Goal: Task Accomplishment & Management: Use online tool/utility

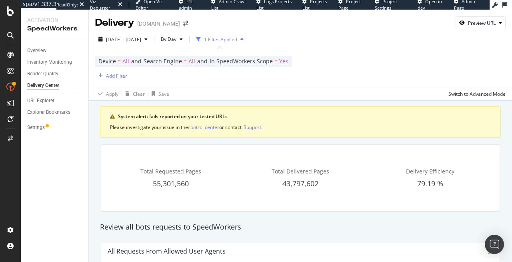
scroll to position [526, 0]
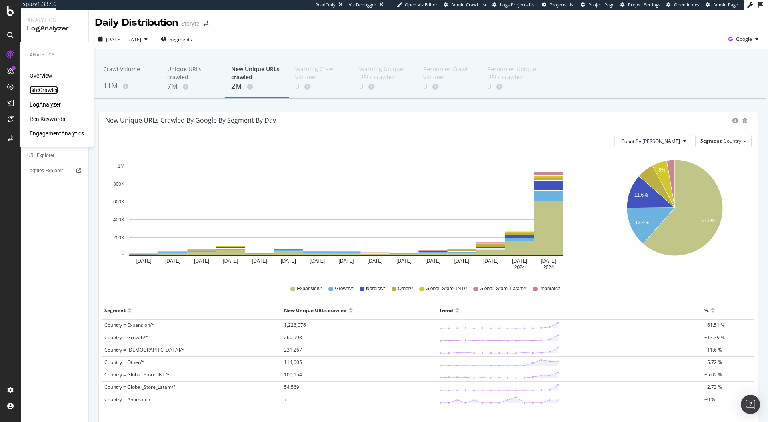
click at [42, 89] on div "SiteCrawler" at bounding box center [44, 90] width 28 height 8
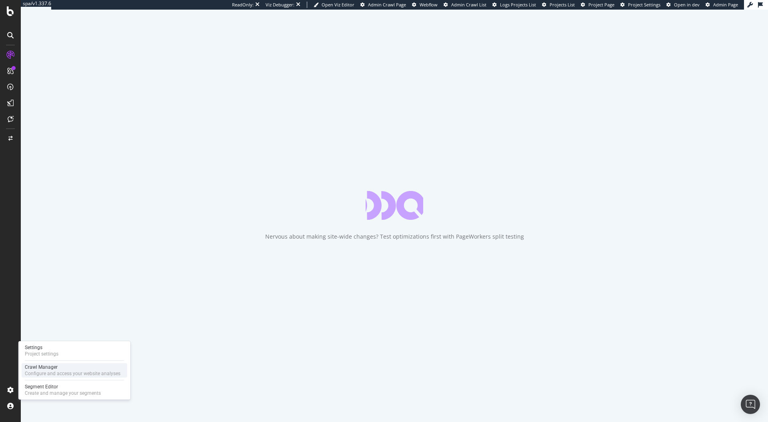
click at [39, 375] on div "Configure and access your website analyses" at bounding box center [73, 373] width 96 height 6
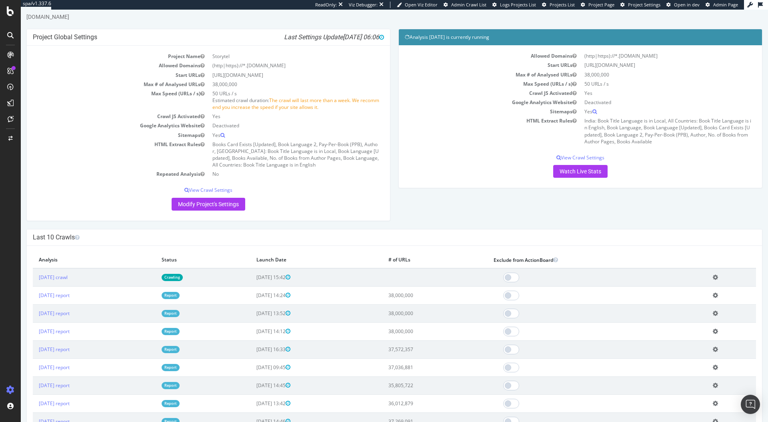
scroll to position [31, 0]
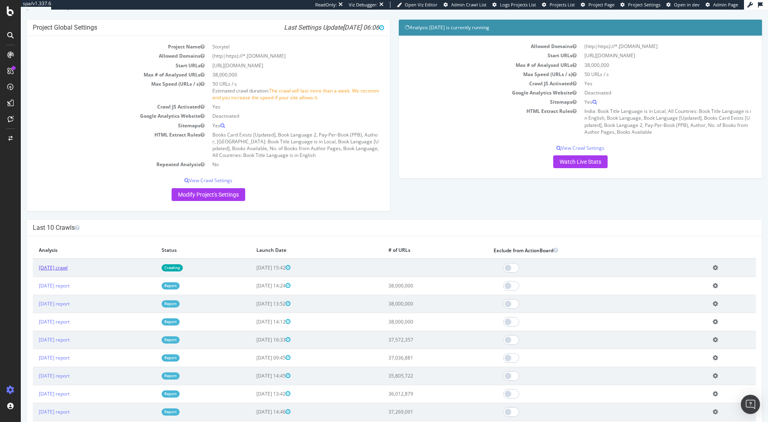
click at [68, 270] on link "2025 Aug. 22nd crawl" at bounding box center [53, 267] width 29 height 7
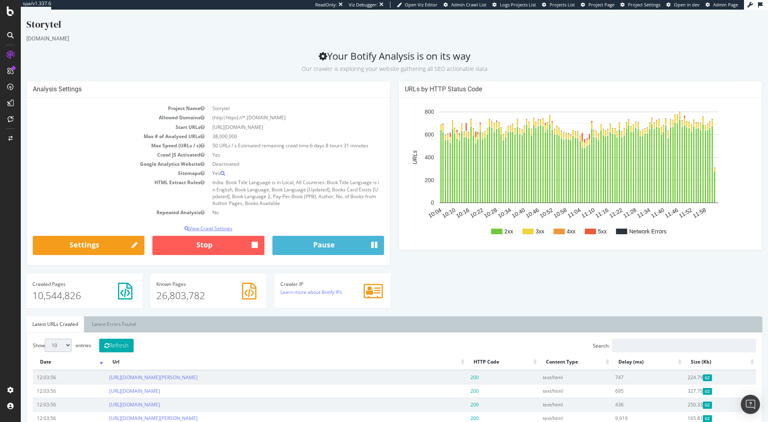
click at [215, 225] on p "View Crawl Settings" at bounding box center [208, 228] width 351 height 7
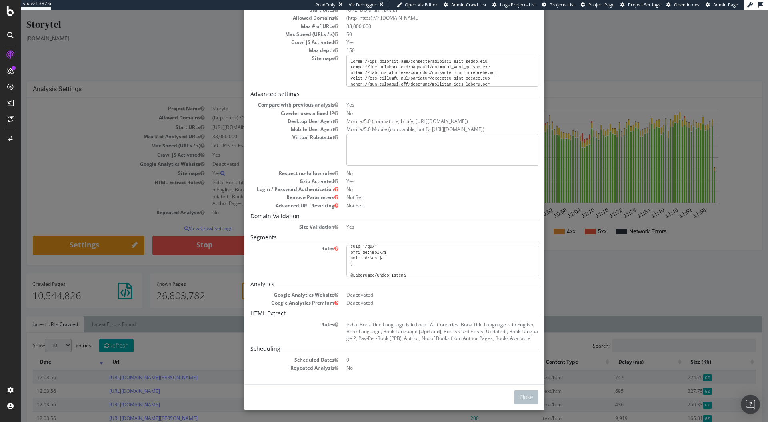
scroll to position [904, 0]
click at [522, 396] on button "Close" at bounding box center [526, 397] width 24 height 14
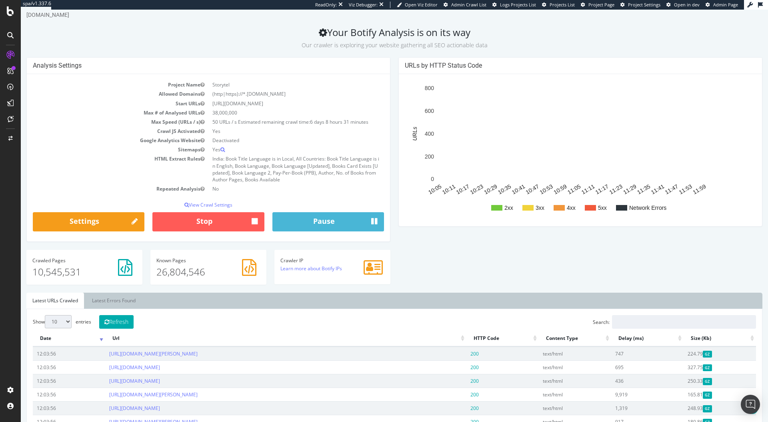
scroll to position [0, 0]
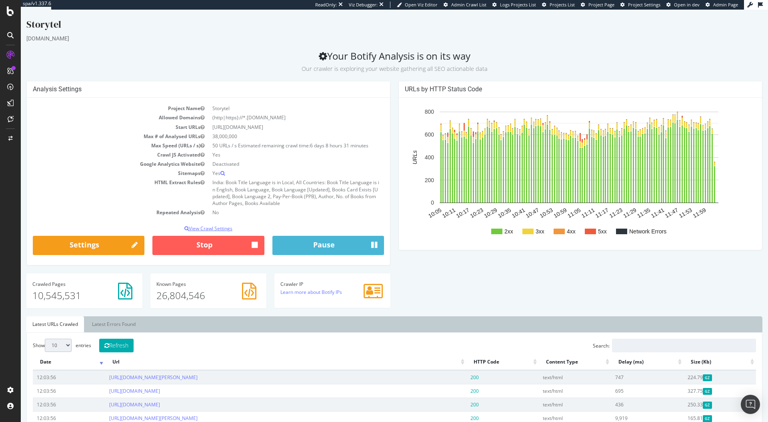
click at [220, 227] on p "View Crawl Settings" at bounding box center [208, 228] width 351 height 7
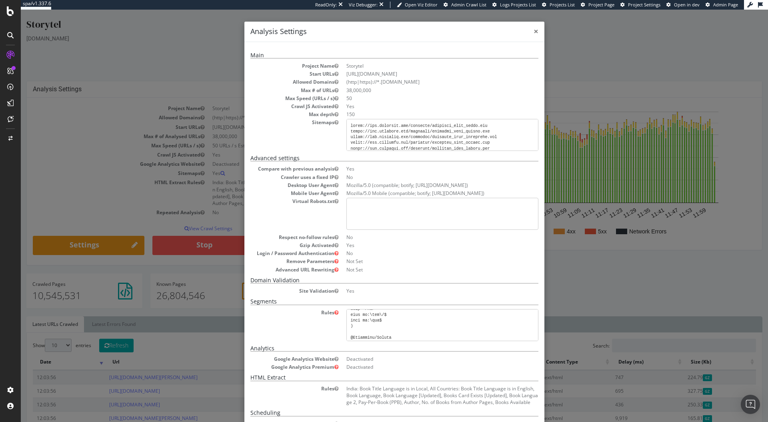
click at [535, 32] on span "×" at bounding box center [536, 31] width 5 height 11
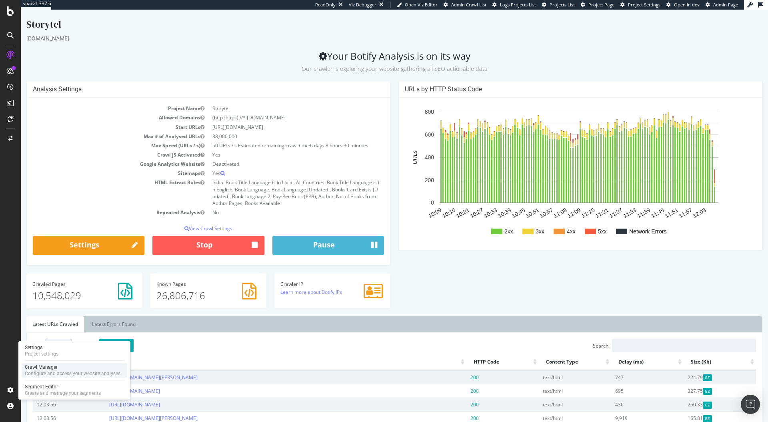
click at [39, 374] on div "Configure and access your website analyses" at bounding box center [73, 373] width 96 height 6
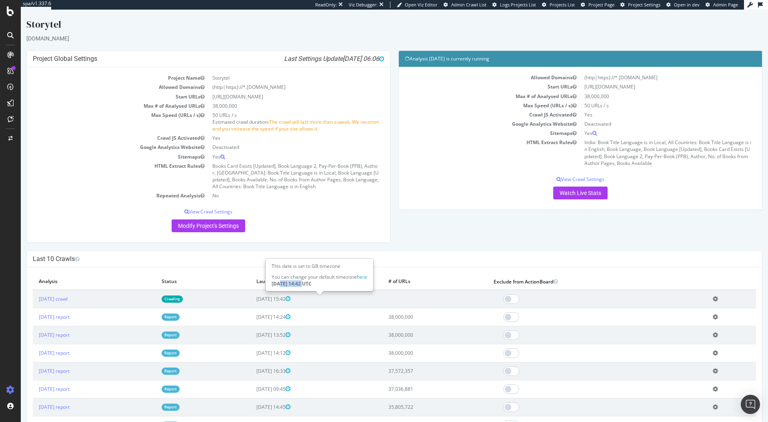
drag, startPoint x: 297, startPoint y: 283, endPoint x: 269, endPoint y: 282, distance: 28.8
click at [269, 282] on div "This date is set to GB timezone You can change your default timezone here 2025-…" at bounding box center [319, 275] width 107 height 32
click at [251, 309] on td "Report" at bounding box center [203, 317] width 95 height 18
click at [67, 297] on link "2025 Aug. 22nd crawl" at bounding box center [53, 298] width 29 height 7
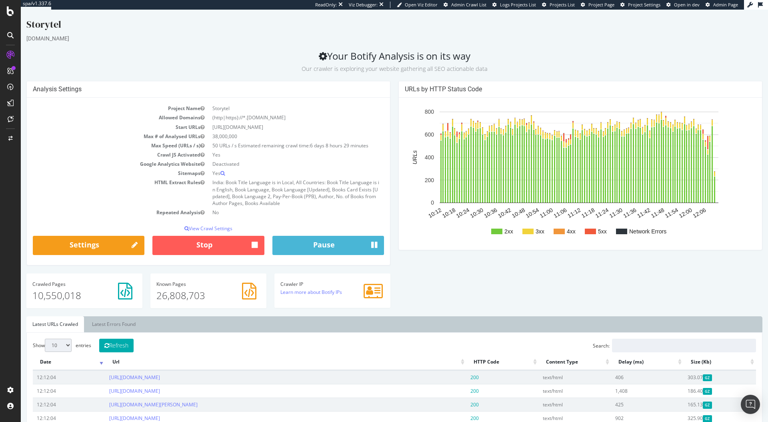
click at [675, 63] on p "Our crawler is exploring your website gathering all SEO actionable data" at bounding box center [394, 67] width 736 height 11
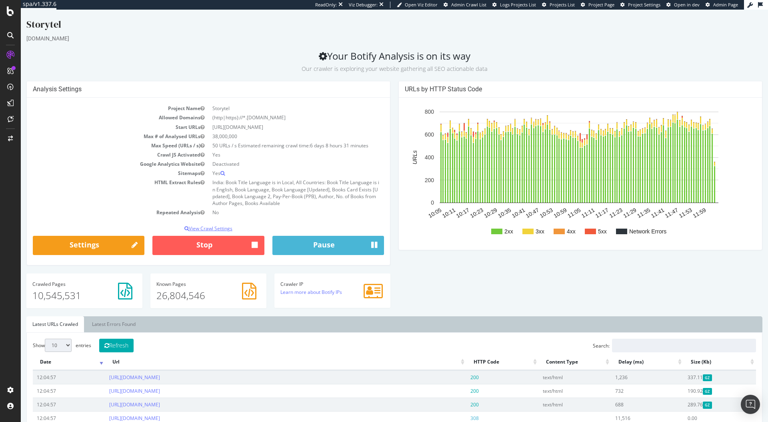
click at [203, 229] on p "View Crawl Settings" at bounding box center [208, 228] width 351 height 7
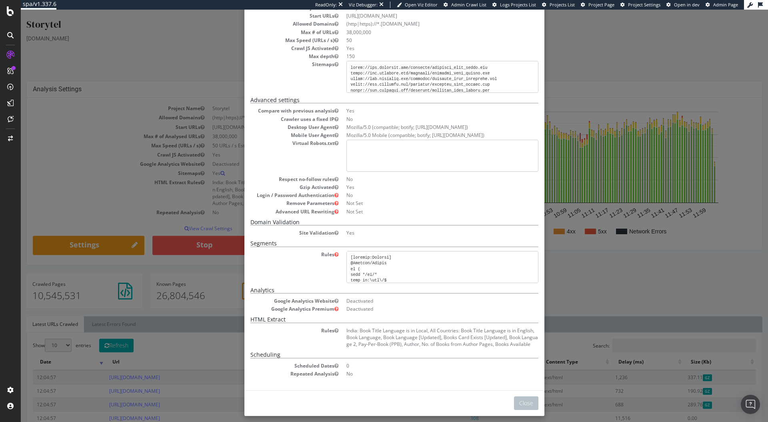
scroll to position [64, 0]
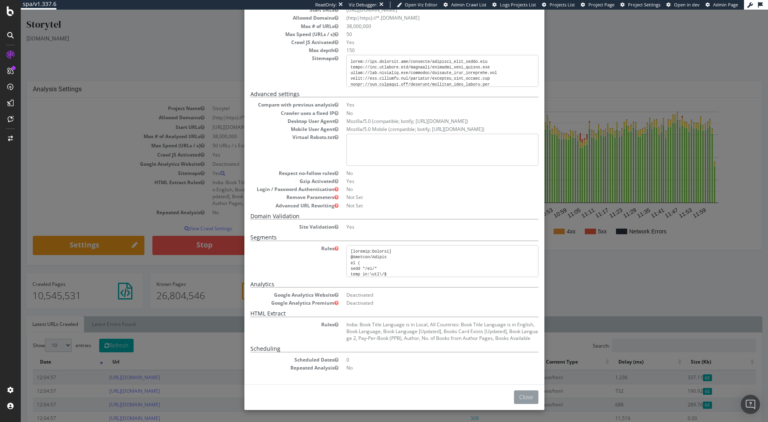
click at [522, 397] on button "Close" at bounding box center [526, 397] width 24 height 14
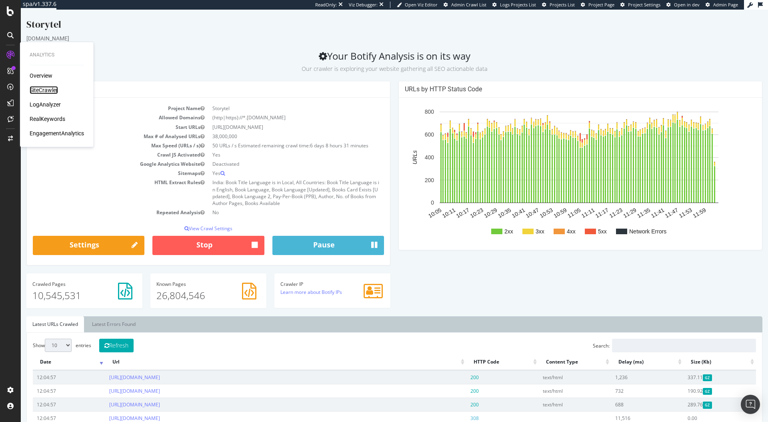
click at [38, 92] on div "SiteCrawler" at bounding box center [44, 90] width 28 height 8
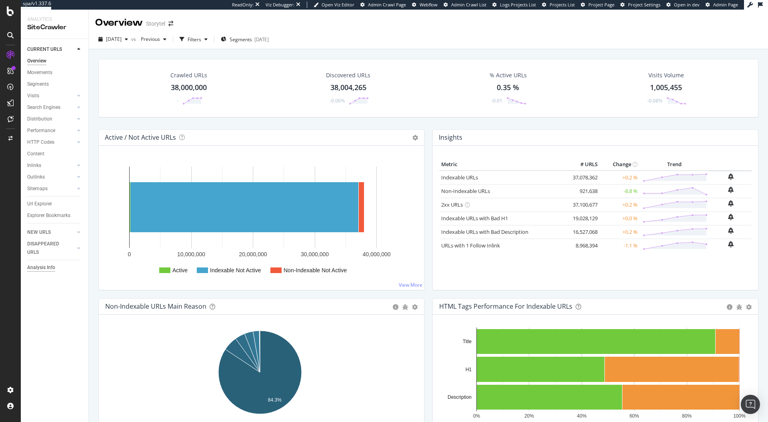
click at [37, 268] on div "Analysis Info" at bounding box center [41, 267] width 28 height 8
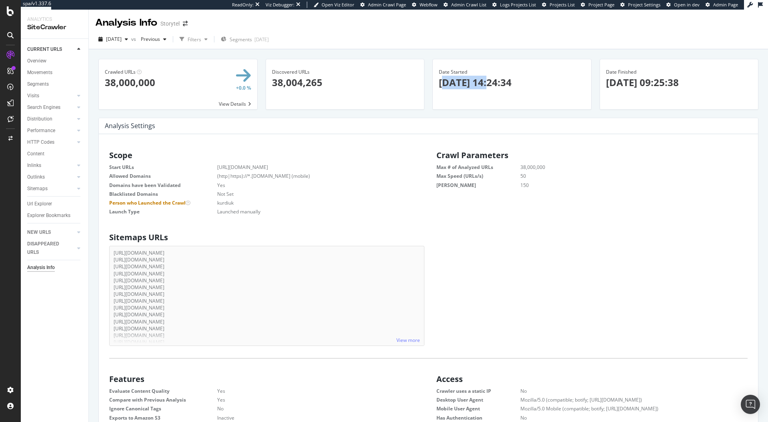
drag, startPoint x: 485, startPoint y: 83, endPoint x: 440, endPoint y: 83, distance: 44.8
click at [440, 83] on p "2025-07-25 14:24:34" at bounding box center [512, 83] width 146 height 14
click at [122, 40] on span "2025 Jul. 25th" at bounding box center [114, 39] width 16 height 7
click at [133, 84] on div "2025 Jul. 4th" at bounding box center [134, 82] width 55 height 7
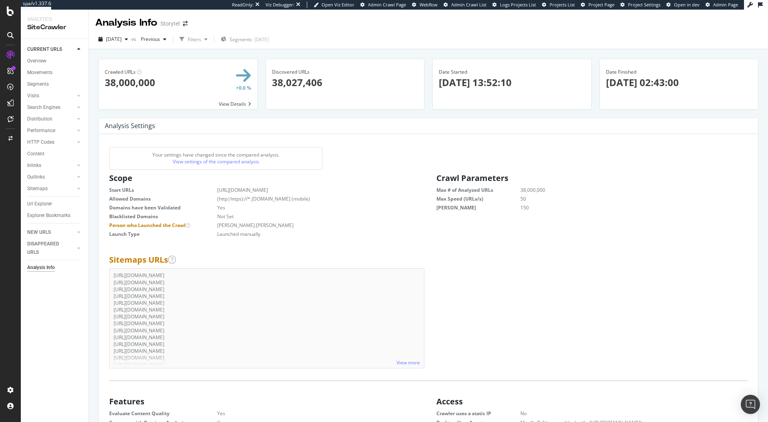
scroll to position [122, 305]
click at [124, 43] on div "2025 Jul. 4th" at bounding box center [113, 39] width 36 height 12
click at [140, 93] on div "2025 Jun. 11th 38.0M URLs" at bounding box center [155, 98] width 110 height 12
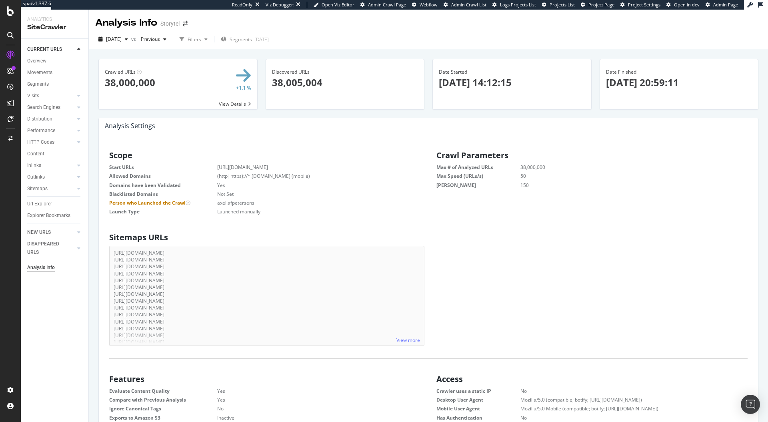
scroll to position [6, 6]
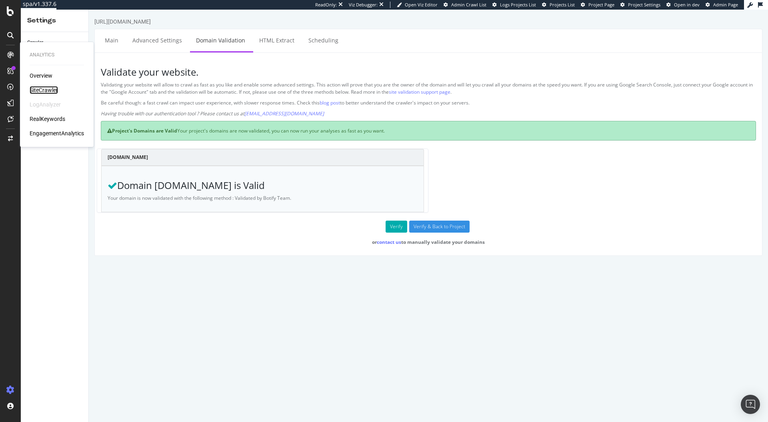
drag, startPoint x: 38, startPoint y: 88, endPoint x: 67, endPoint y: 32, distance: 62.7
click at [38, 88] on div "SiteCrawler" at bounding box center [44, 90] width 28 height 8
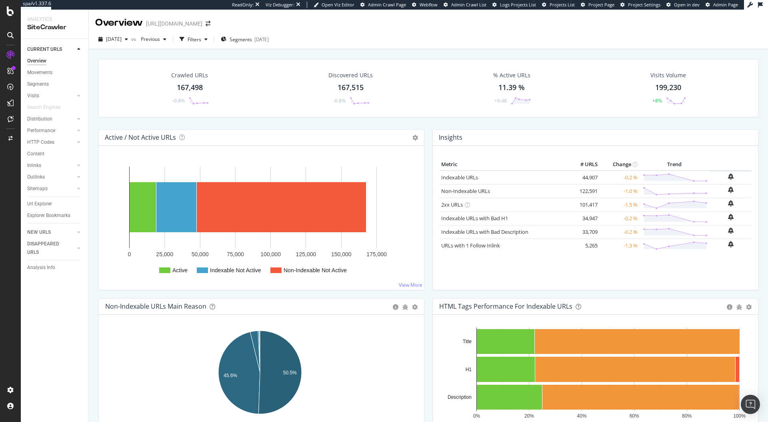
click at [383, 60] on div "Crawled URLs 167,498 -0.8% Discovered URLs 167,515 -0.8% % Active URLs 11.39 % …" at bounding box center [428, 88] width 660 height 58
click at [40, 88] on div "SiteCrawler" at bounding box center [44, 90] width 28 height 8
click at [80, 142] on icon at bounding box center [78, 142] width 3 height 5
click at [44, 178] on div "Insights" at bounding box center [39, 177] width 17 height 8
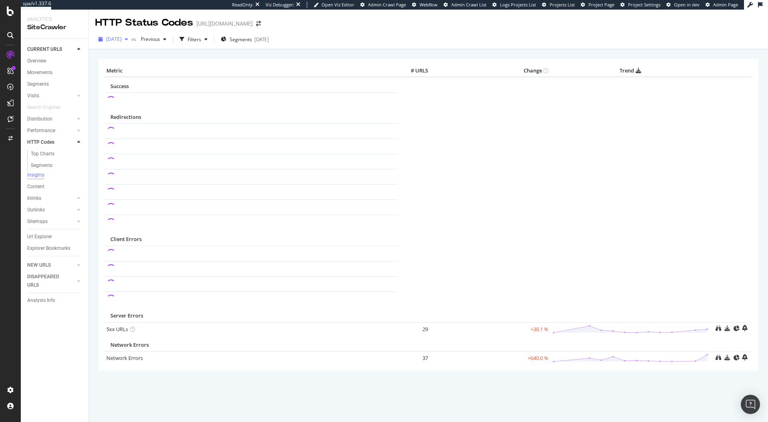
click at [124, 35] on div "[DATE]" at bounding box center [113, 39] width 36 height 12
click at [327, 54] on div "× Metric # URLS Change Trend Success Redirections Client Errors" at bounding box center [428, 226] width 660 height 346
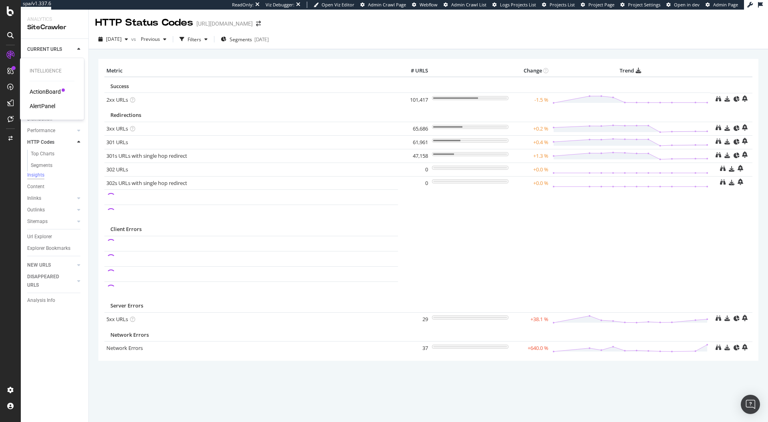
click at [44, 110] on div "Intelligence ActionBoard AlertPanel" at bounding box center [52, 89] width 58 height 58
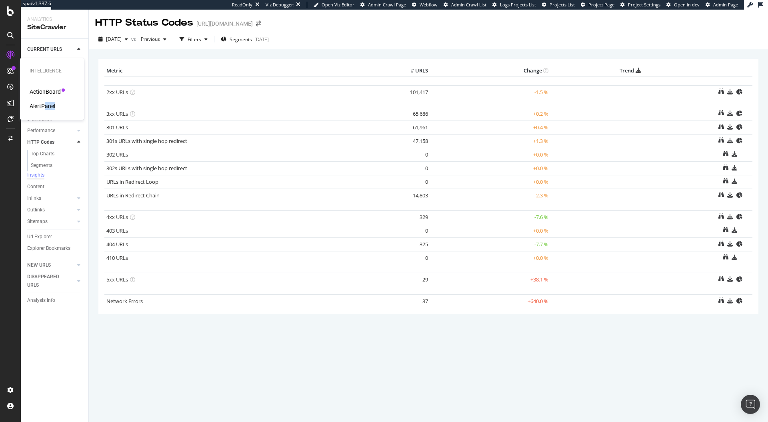
click at [44, 106] on div "AlertPanel" at bounding box center [43, 106] width 26 height 8
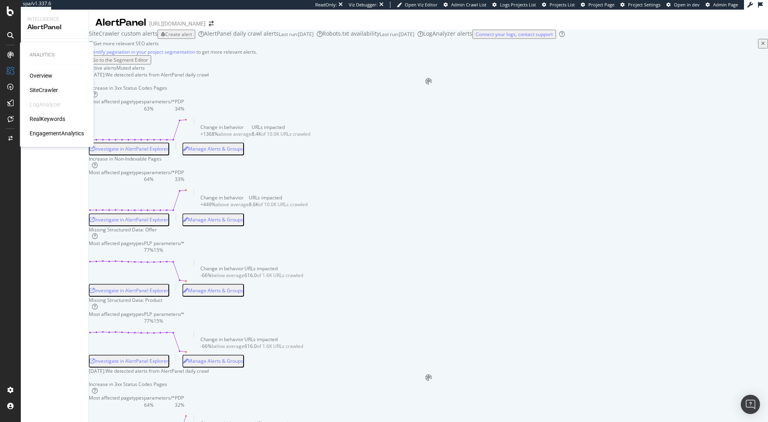
click at [45, 92] on div "SiteCrawler" at bounding box center [44, 90] width 28 height 8
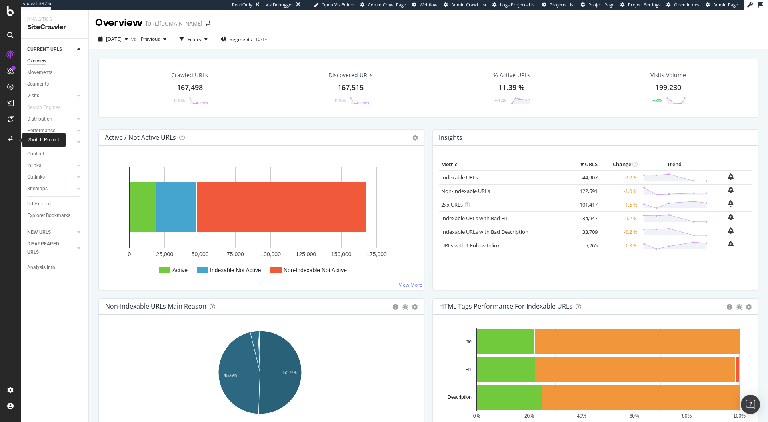
click at [9, 139] on icon at bounding box center [10, 138] width 4 height 5
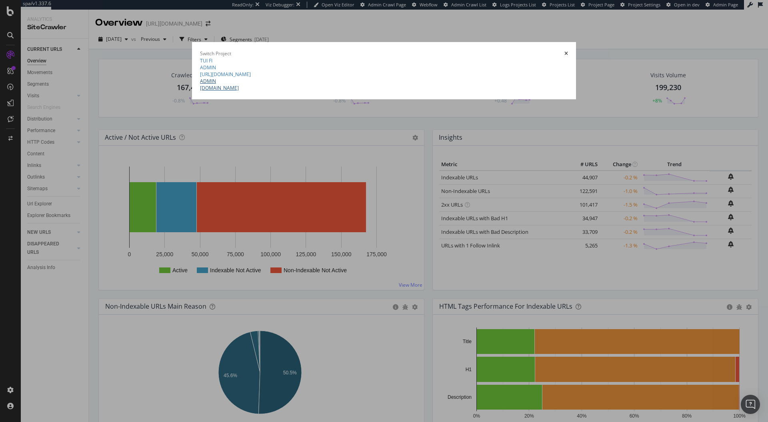
click at [200, 91] on link "ADMIN www.neweracap.co.uk" at bounding box center [384, 85] width 368 height 14
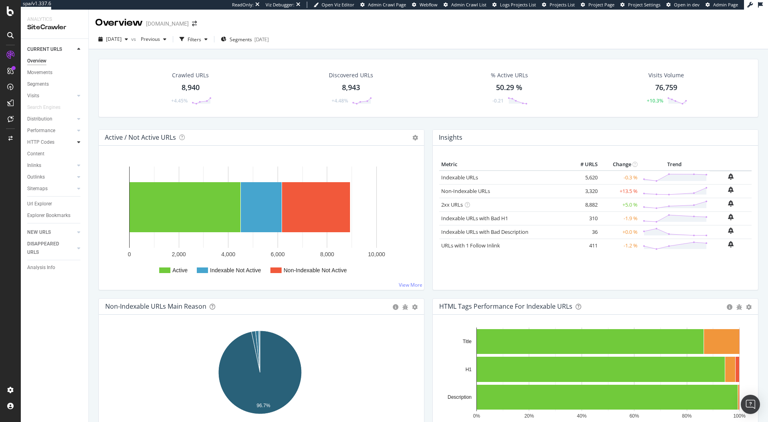
click at [81, 142] on div at bounding box center [79, 142] width 8 height 8
click at [40, 105] on div "AlertPanel" at bounding box center [43, 106] width 26 height 8
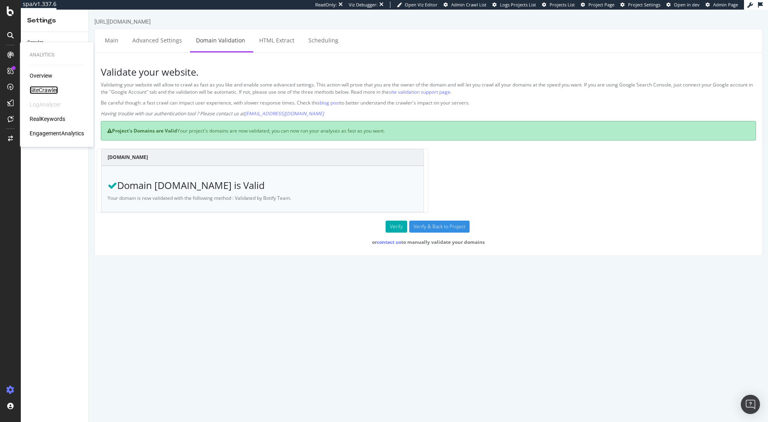
click at [45, 92] on div "SiteCrawler" at bounding box center [44, 90] width 28 height 8
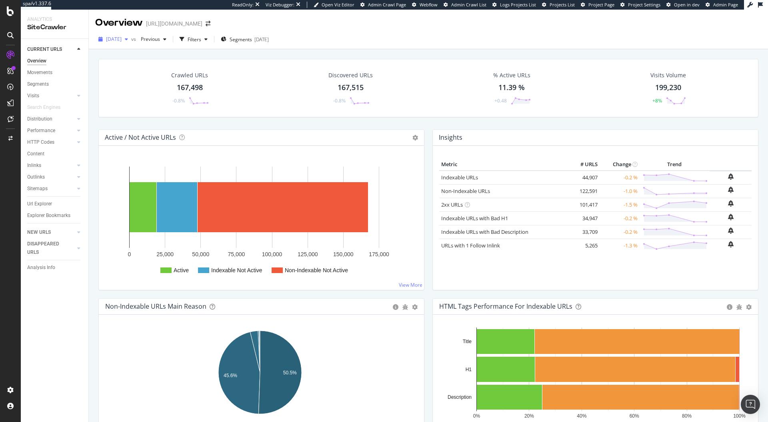
click at [131, 37] on div "button" at bounding box center [127, 39] width 10 height 5
click at [42, 138] on div "HTTP Codes" at bounding box center [40, 142] width 27 height 8
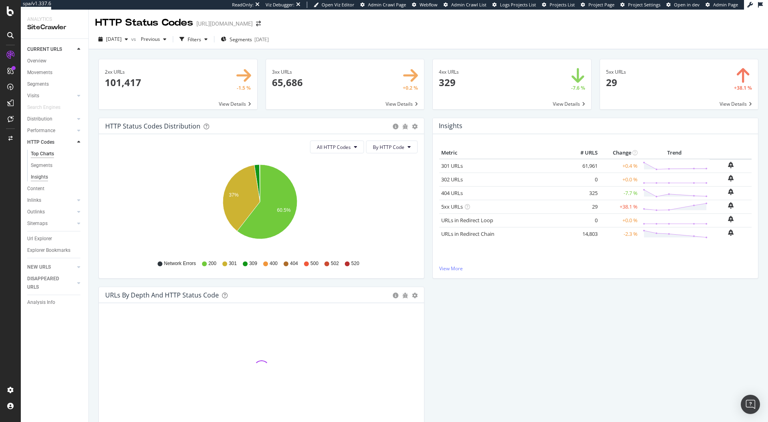
click at [39, 179] on div "Insights" at bounding box center [39, 177] width 17 height 8
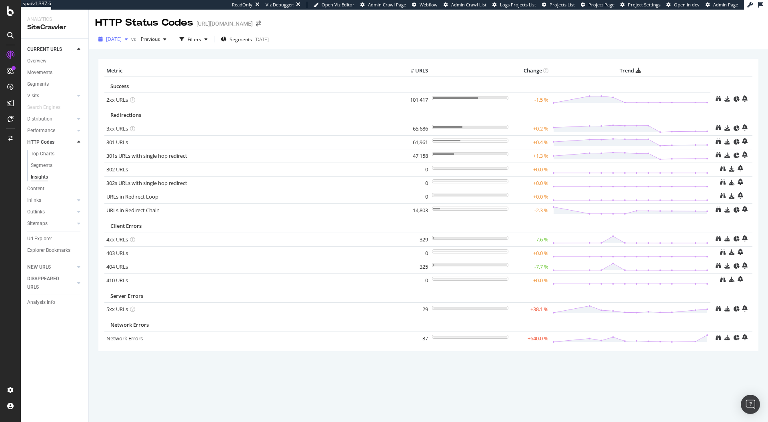
click at [100, 45] on button "[DATE]" at bounding box center [113, 39] width 36 height 13
click at [696, 401] on div "× Metric # URLS Change Trend Success 2xx URLs × Close Chart - API Requests List…" at bounding box center [429, 235] width 680 height 373
click at [34, 86] on div "SiteCrawler" at bounding box center [44, 90] width 28 height 8
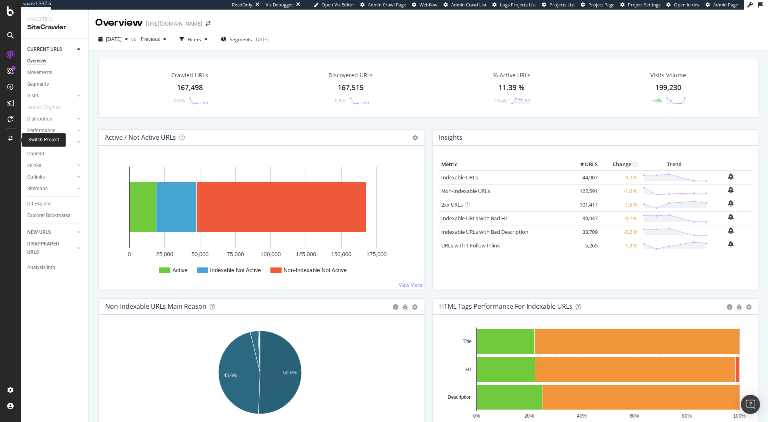
click at [11, 140] on icon at bounding box center [10, 138] width 4 height 5
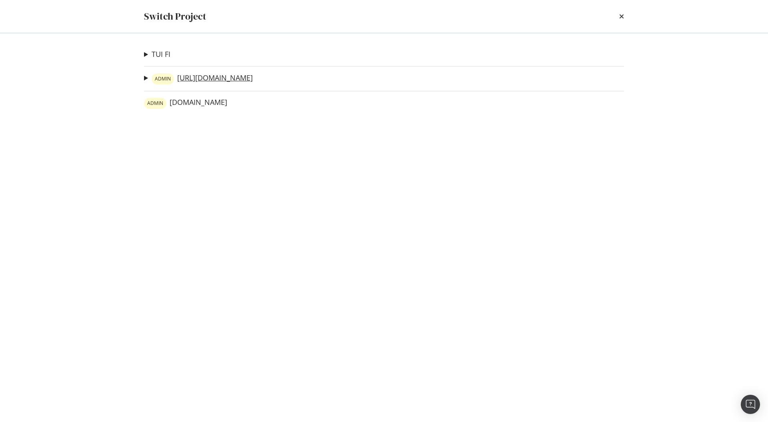
click at [224, 77] on link "ADMIN https://www.neweracap.eu" at bounding box center [202, 78] width 101 height 11
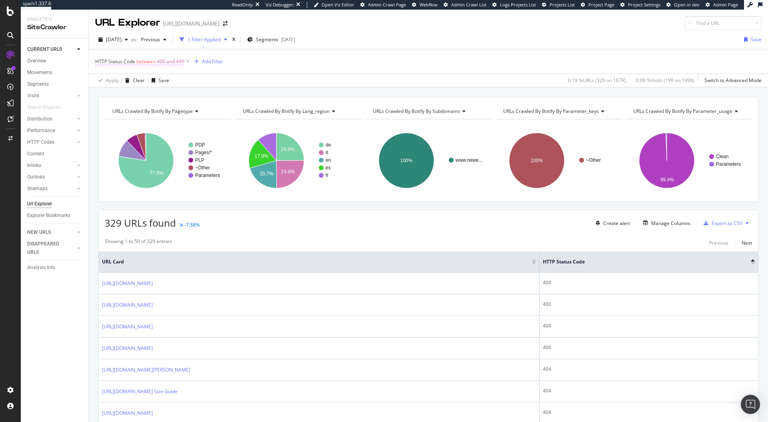
click at [158, 60] on span "400 and 499" at bounding box center [171, 61] width 28 height 11
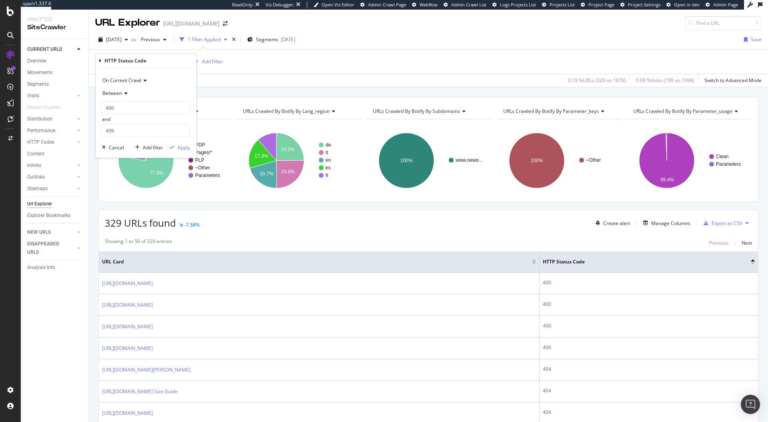
click at [126, 81] on span "On Current Crawl" at bounding box center [121, 80] width 39 height 7
click at [128, 99] on span "On Current Crawl" at bounding box center [127, 97] width 42 height 7
click at [121, 98] on div "Between" at bounding box center [146, 93] width 88 height 13
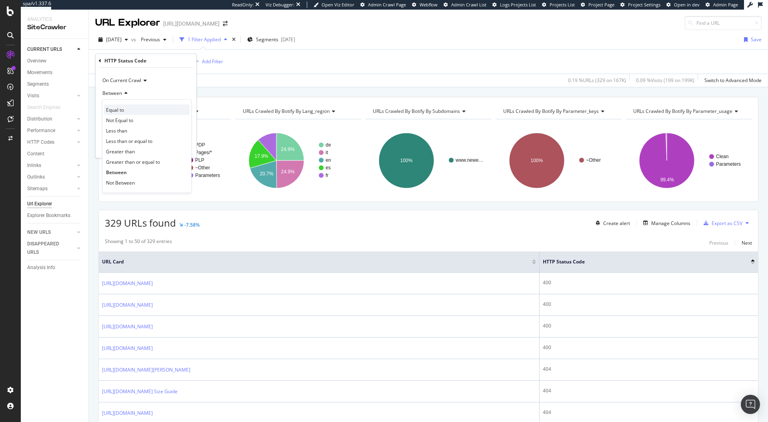
click at [118, 112] on span "Equal to" at bounding box center [115, 109] width 18 height 7
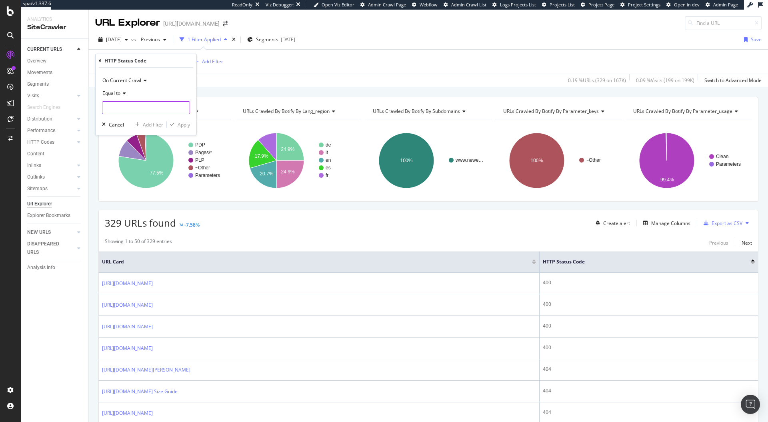
click at [120, 110] on input "number" at bounding box center [146, 107] width 88 height 13
type input "429"
click at [179, 122] on div "Apply" at bounding box center [184, 124] width 12 height 7
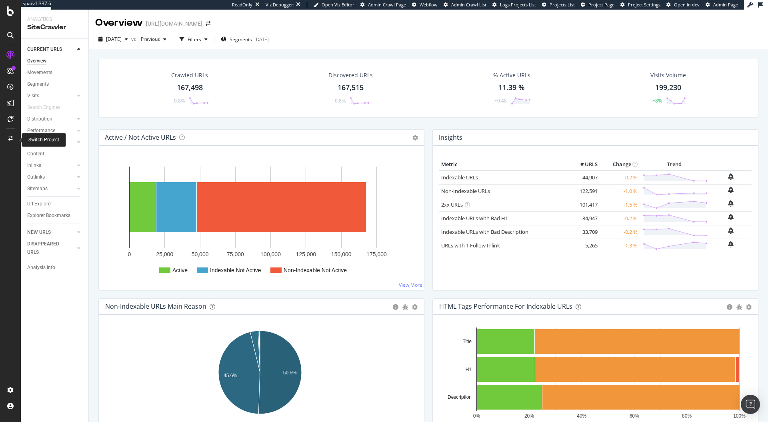
click at [12, 143] on div at bounding box center [10, 138] width 19 height 13
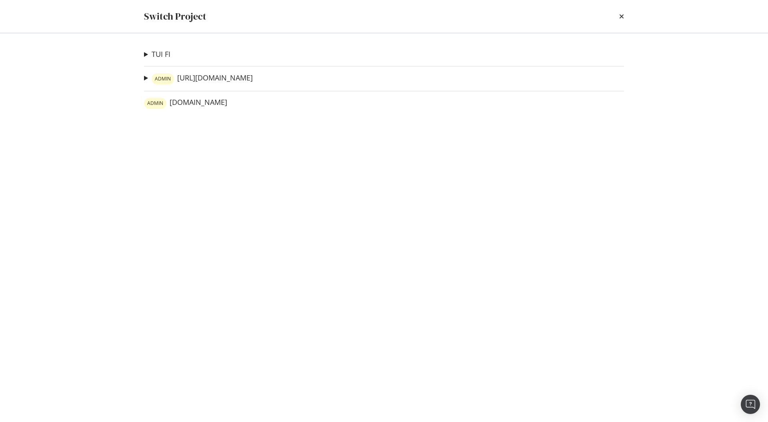
click at [145, 77] on summary "ADMIN https://www.neweracap.eu" at bounding box center [198, 79] width 109 height 12
click at [192, 109] on link "Sitemap Crawl" at bounding box center [177, 110] width 55 height 8
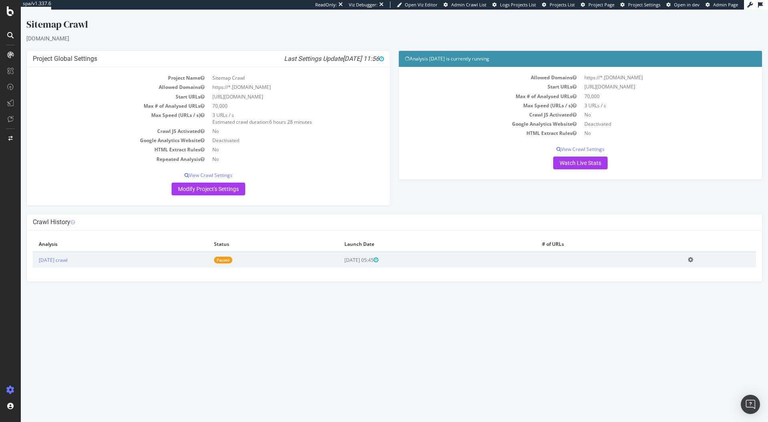
click at [119, 30] on div "Sitemap Crawl" at bounding box center [394, 26] width 736 height 17
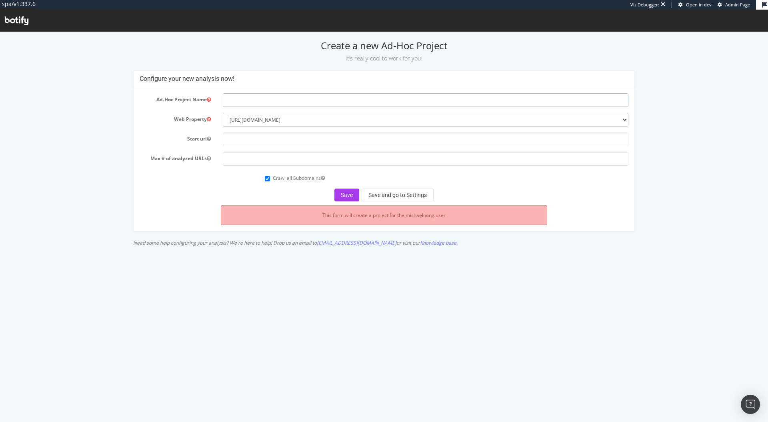
click at [285, 102] on input "text" at bounding box center [426, 100] width 406 height 14
type input "Test Crawl"
click at [246, 117] on select "--------- [DOMAIN_NAME] [URL][DOMAIN_NAME]" at bounding box center [426, 120] width 406 height 14
click at [247, 139] on input "text" at bounding box center [426, 139] width 406 height 14
type input "[DOMAIN_NAME]"
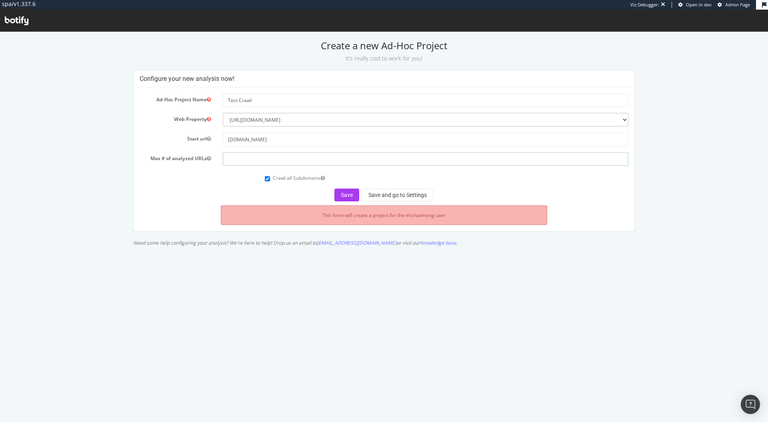
click at [237, 159] on input "number" at bounding box center [426, 159] width 406 height 14
type input "10"
click at [353, 195] on button "Save" at bounding box center [347, 195] width 25 height 13
click at [262, 103] on input "text" at bounding box center [426, 100] width 406 height 14
type input "Test Crawl"
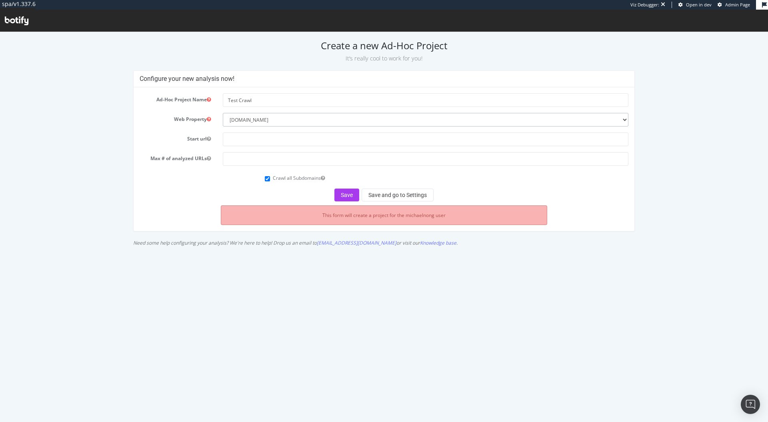
click at [293, 121] on select "--------- www.neweracap.co.uk https://www.neweracap.eu" at bounding box center [426, 120] width 406 height 14
click at [223, 113] on select "--------- www.neweracap.co.uk https://www.neweracap.eu" at bounding box center [426, 120] width 406 height 14
click at [265, 140] on input "text" at bounding box center [426, 139] width 406 height 14
type input "[DOMAIN_NAME]"
type input "10"
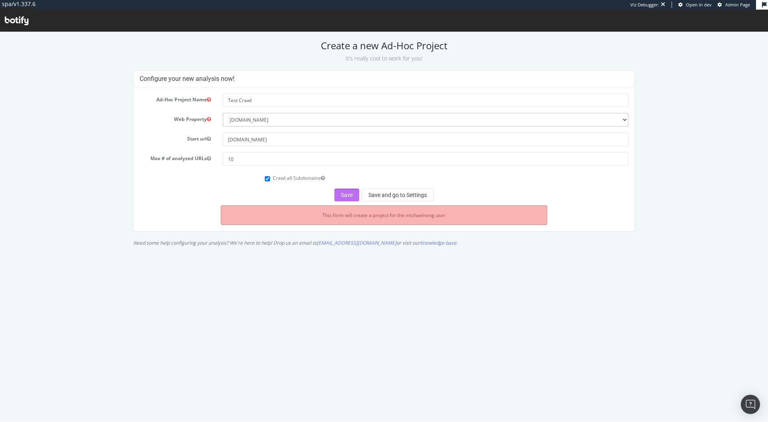
click at [341, 190] on button "Save" at bounding box center [347, 195] width 25 height 13
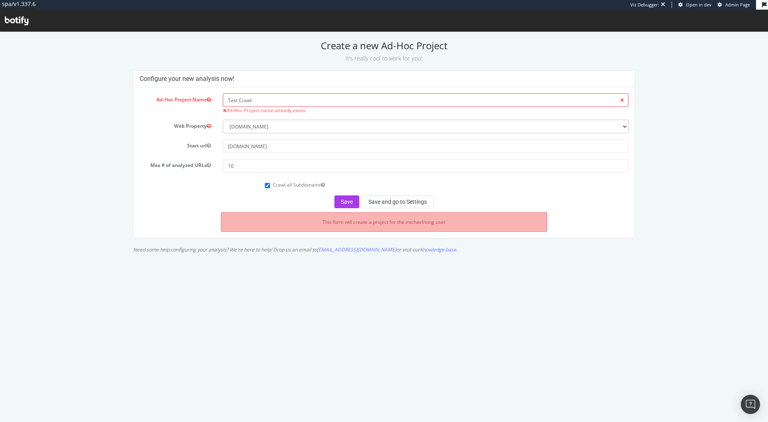
click at [330, 97] on input "Test Crawl" at bounding box center [426, 100] width 406 height 14
type input "Test Crawl UK"
click at [351, 201] on button "Save" at bounding box center [347, 201] width 25 height 13
click at [351, 201] on div "Save Save and go to Settings" at bounding box center [385, 201] width 490 height 13
